Goal: Transaction & Acquisition: Book appointment/travel/reservation

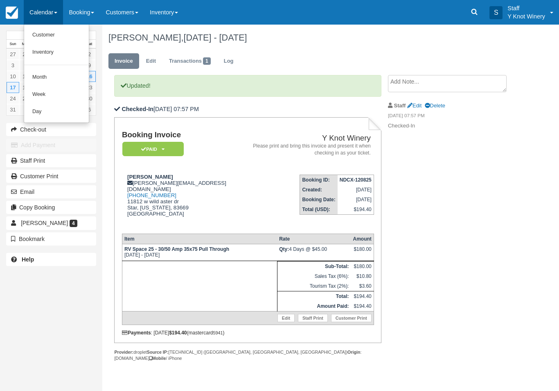
click at [38, 36] on link "Customer" at bounding box center [56, 35] width 65 height 17
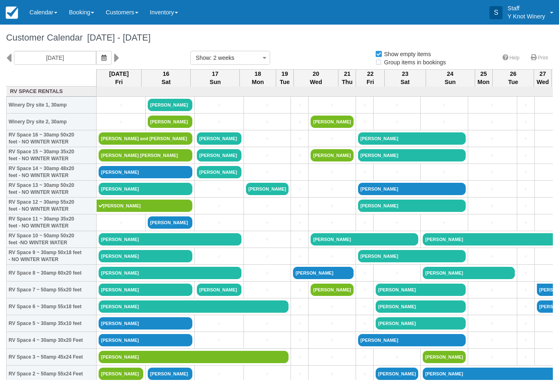
select select
click at [96, 61] on button "button" at bounding box center [104, 58] width 16 height 14
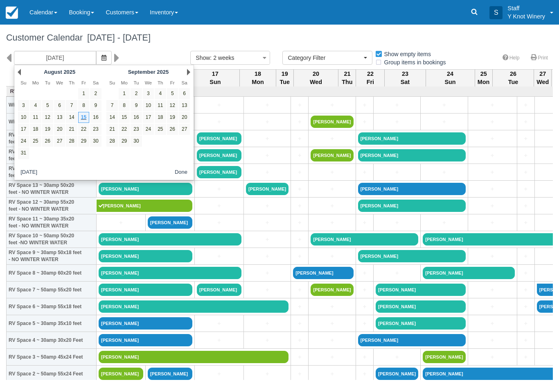
click at [57, 139] on link "27" at bounding box center [59, 141] width 11 height 11
type input "08/27/25"
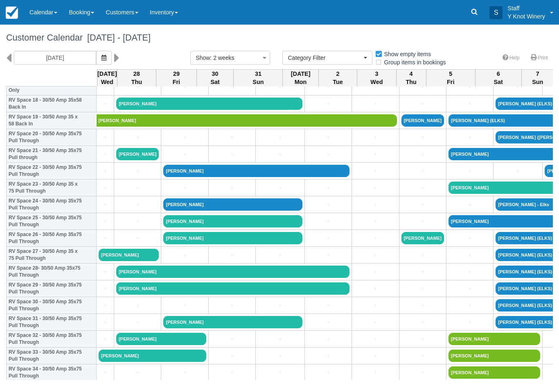
scroll to position [320, 0]
click at [100, 226] on link "+" at bounding box center [105, 221] width 13 height 9
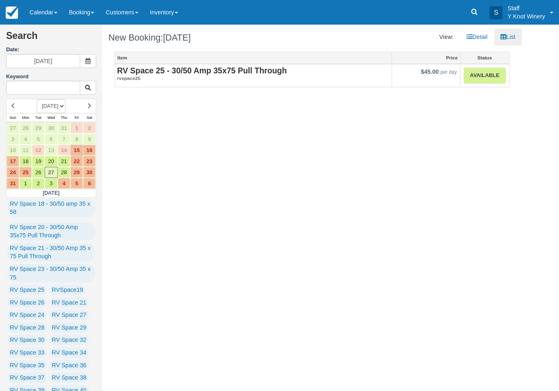
click at [491, 78] on link "Available" at bounding box center [485, 76] width 42 height 16
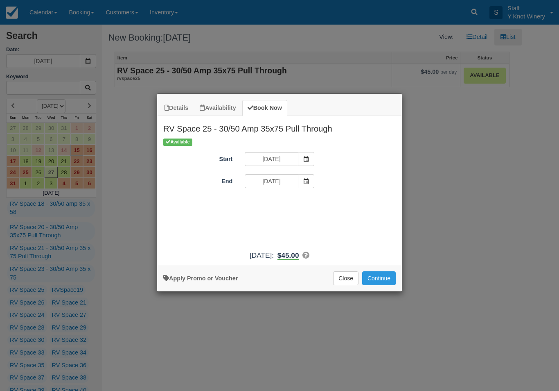
click at [383, 283] on button "Continue" at bounding box center [379, 278] width 34 height 14
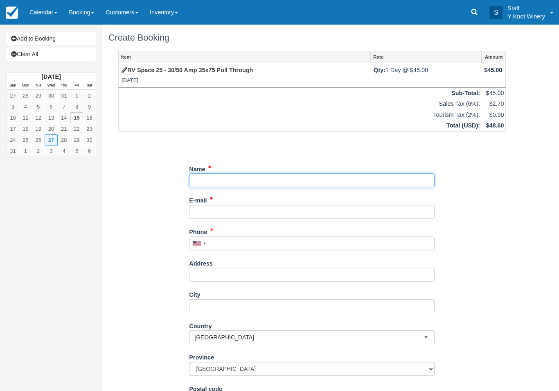
click at [215, 175] on input "Name" at bounding box center [312, 180] width 246 height 14
type input "Rice Sylvia"
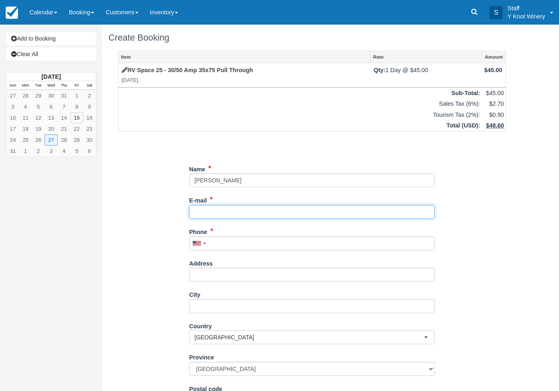
click at [212, 209] on input "E-mail" at bounding box center [312, 212] width 246 height 14
type input "glacier1950@yahoo.com"
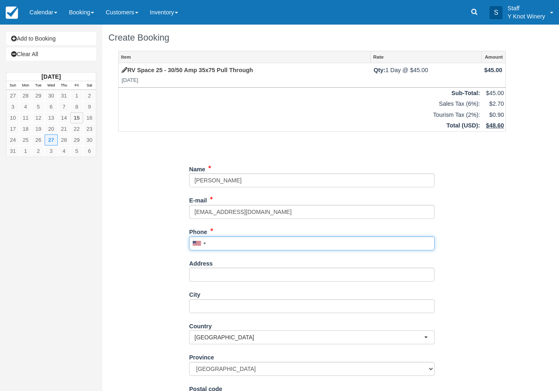
click at [219, 241] on input "Phone" at bounding box center [312, 243] width 246 height 14
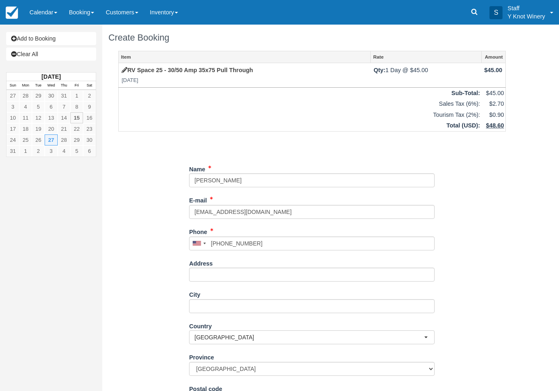
type input "+15418908983"
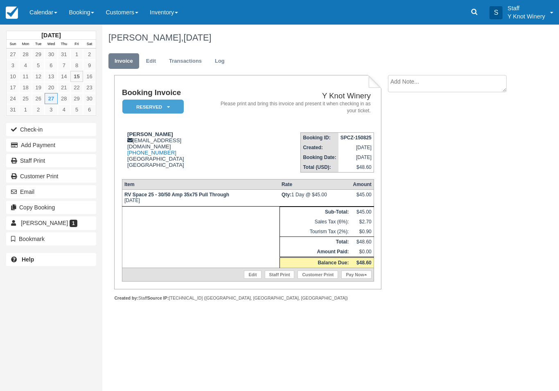
click at [46, 12] on link "Calendar" at bounding box center [43, 12] width 39 height 25
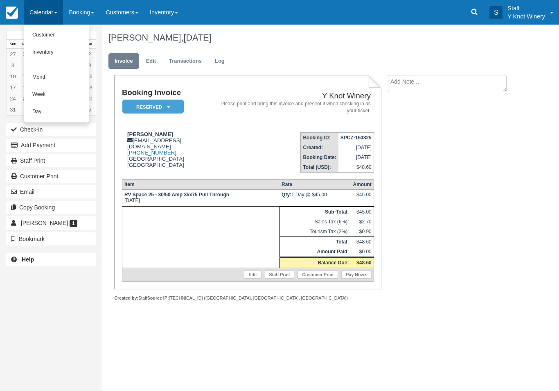
click at [60, 35] on link "Customer" at bounding box center [56, 35] width 65 height 17
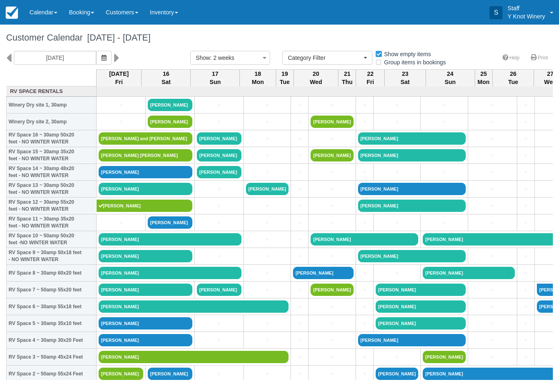
select select
